Goal: Task Accomplishment & Management: Manage account settings

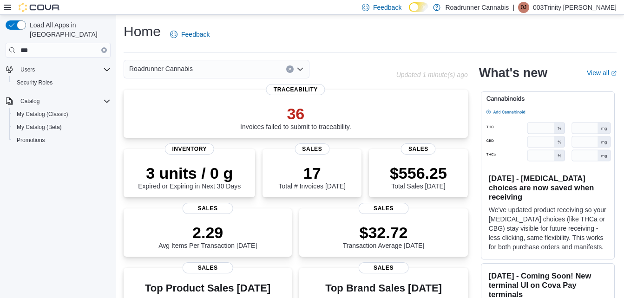
click at [587, 5] on p "003Trinity [PERSON_NAME]" at bounding box center [575, 7] width 84 height 11
click at [399, 39] on div "Home Feedback" at bounding box center [370, 34] width 493 height 24
click at [35, 137] on span "Promotions" at bounding box center [31, 140] width 28 height 7
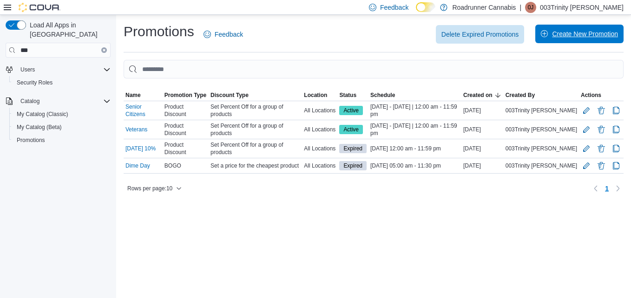
click at [576, 39] on span "Create New Promotion" at bounding box center [579, 34] width 77 height 19
click at [586, 166] on button "Edit Promotion" at bounding box center [586, 165] width 11 height 11
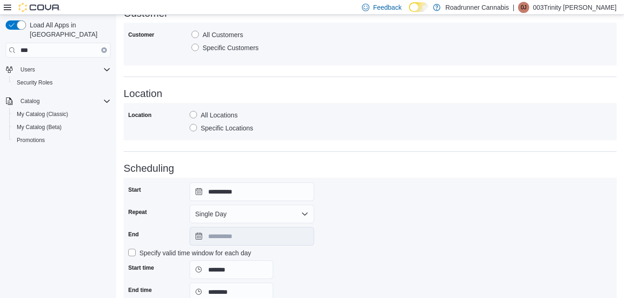
scroll to position [523, 0]
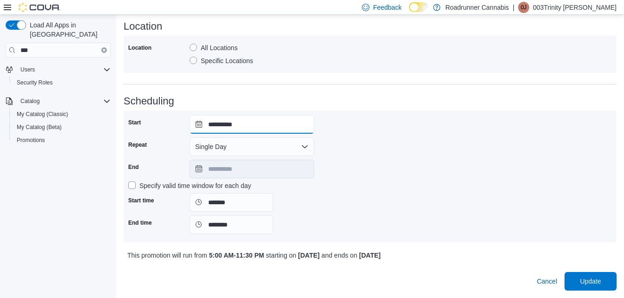
click at [243, 132] on input "**********" at bounding box center [252, 124] width 125 height 19
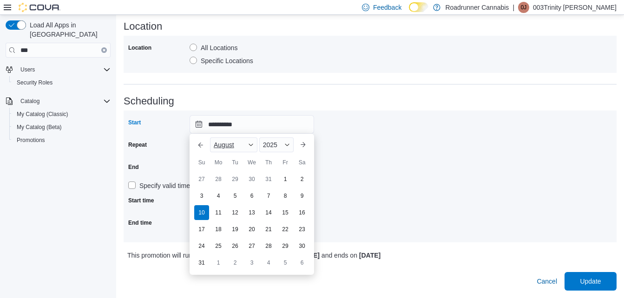
click at [244, 144] on div "August" at bounding box center [233, 145] width 47 height 15
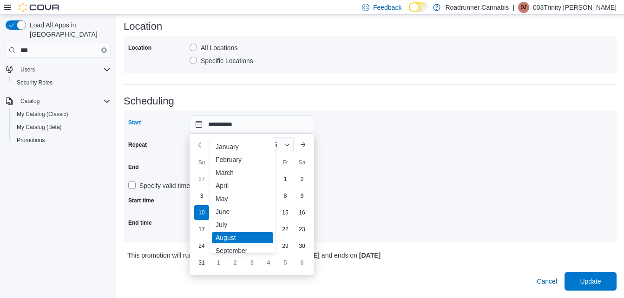
click at [226, 250] on div "September" at bounding box center [242, 250] width 61 height 11
type input "**********"
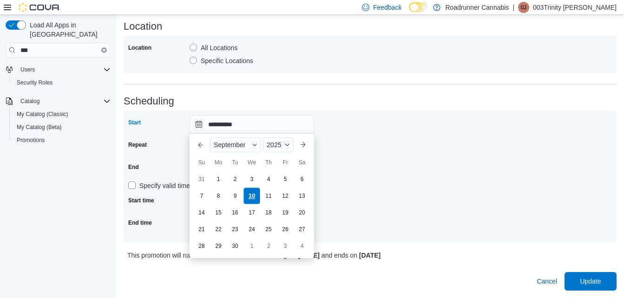
click at [252, 191] on div "10" at bounding box center [251, 196] width 16 height 16
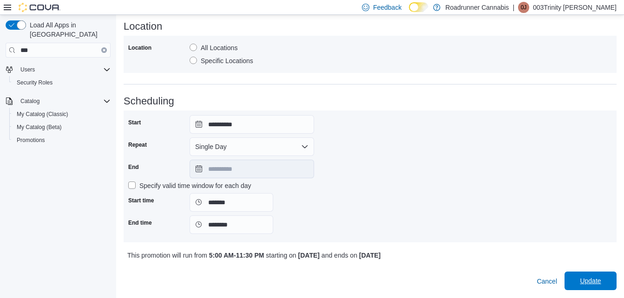
click at [602, 287] on span "Update" at bounding box center [590, 281] width 41 height 19
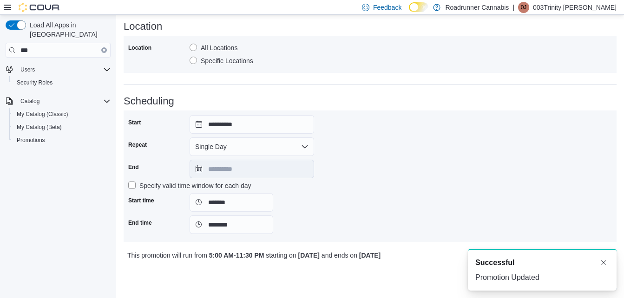
scroll to position [0, 0]
